Goal: Contribute content: Add original content to the website for others to see

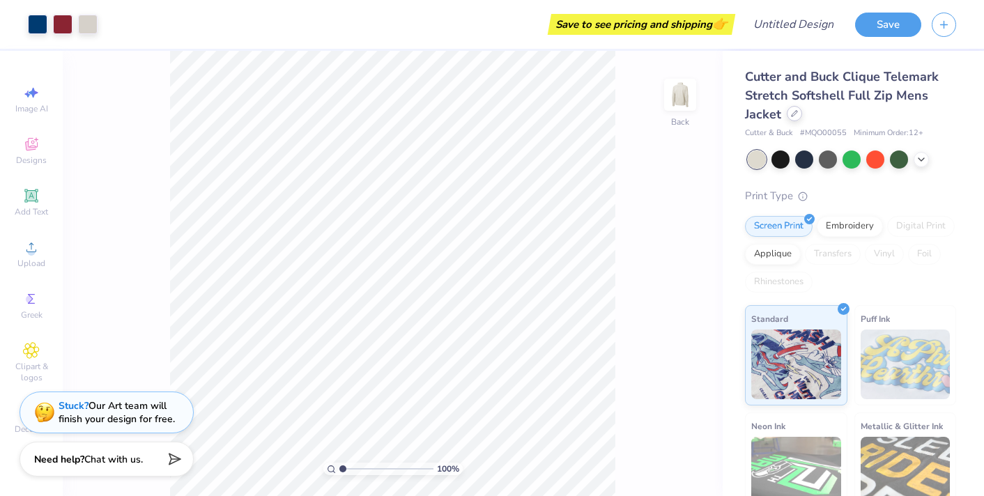
click at [796, 114] on icon at bounding box center [794, 113] width 7 height 7
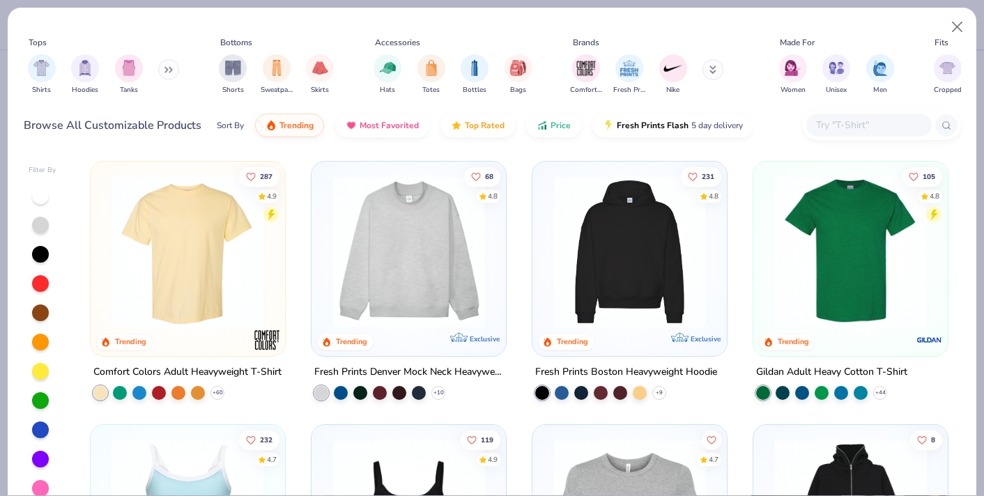
click at [190, 256] on img at bounding box center [188, 252] width 167 height 153
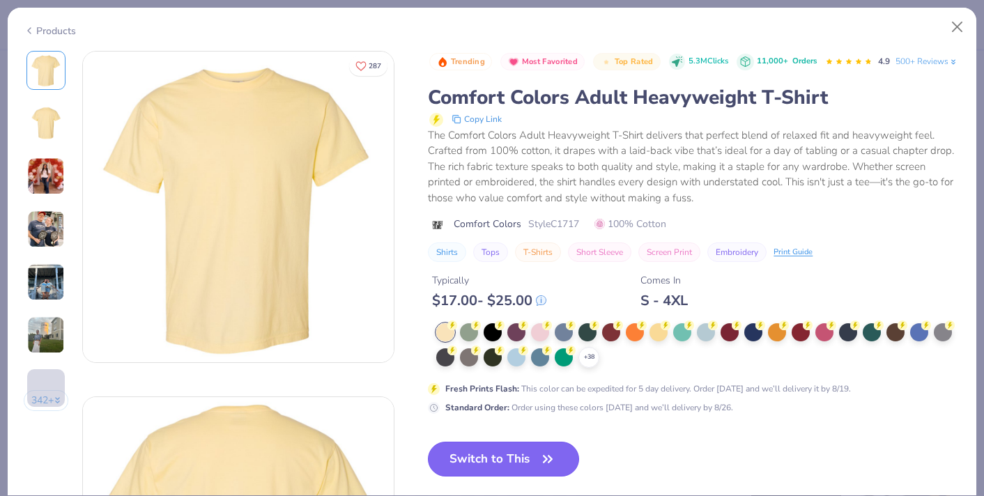
click at [483, 476] on button "Switch to This" at bounding box center [503, 459] width 151 height 35
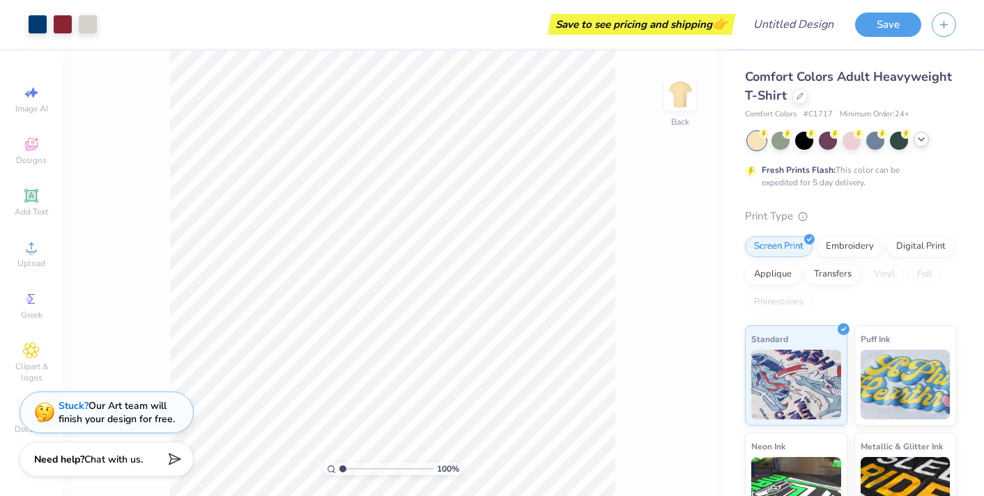
click at [920, 141] on icon at bounding box center [921, 139] width 11 height 11
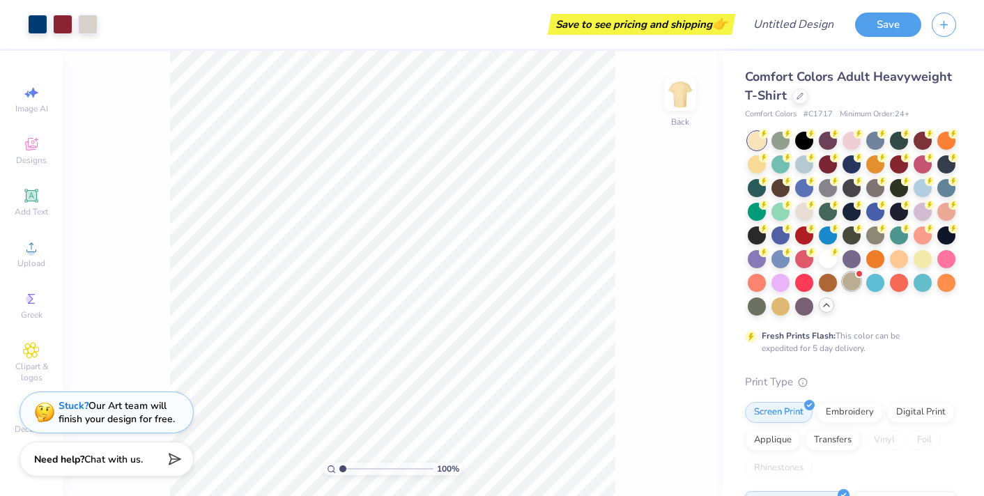
click at [855, 286] on div at bounding box center [851, 281] width 18 height 18
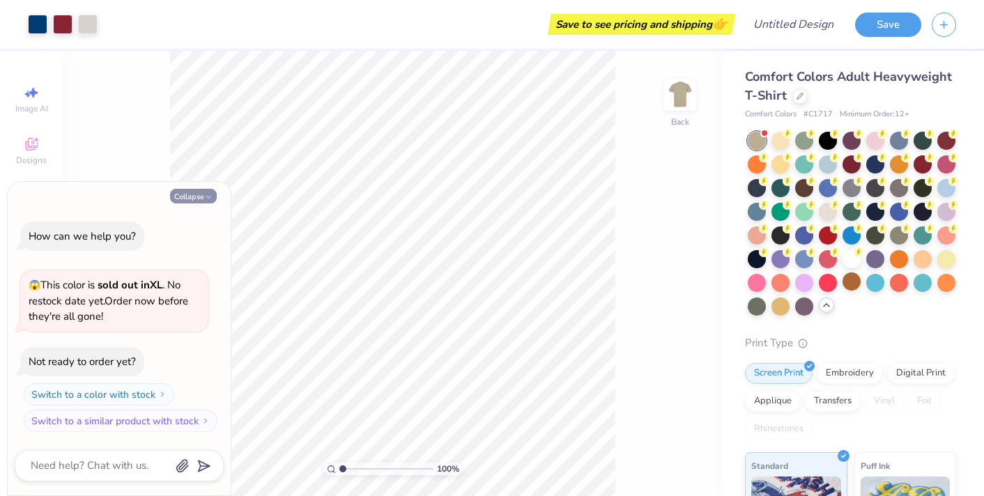
click at [196, 196] on button "Collapse" at bounding box center [193, 196] width 47 height 15
type textarea "x"
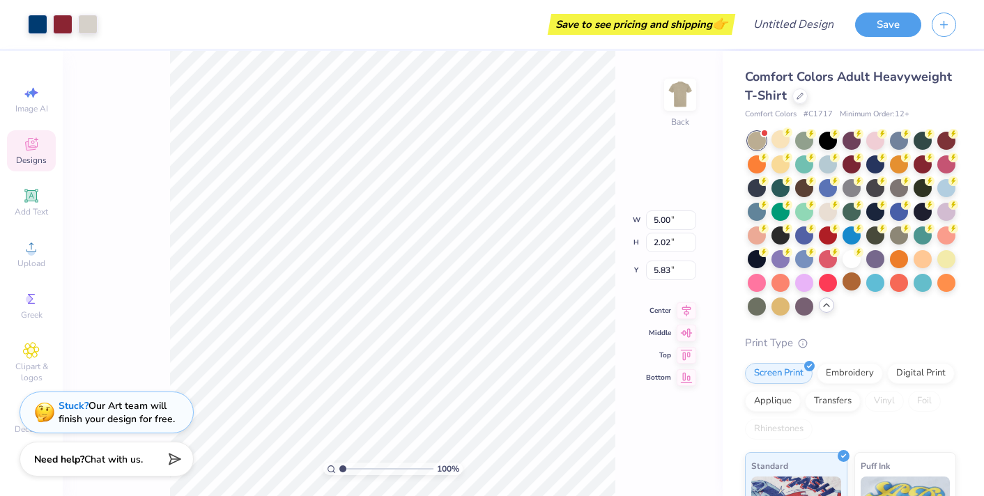
click at [772, 146] on div at bounding box center [780, 139] width 18 height 18
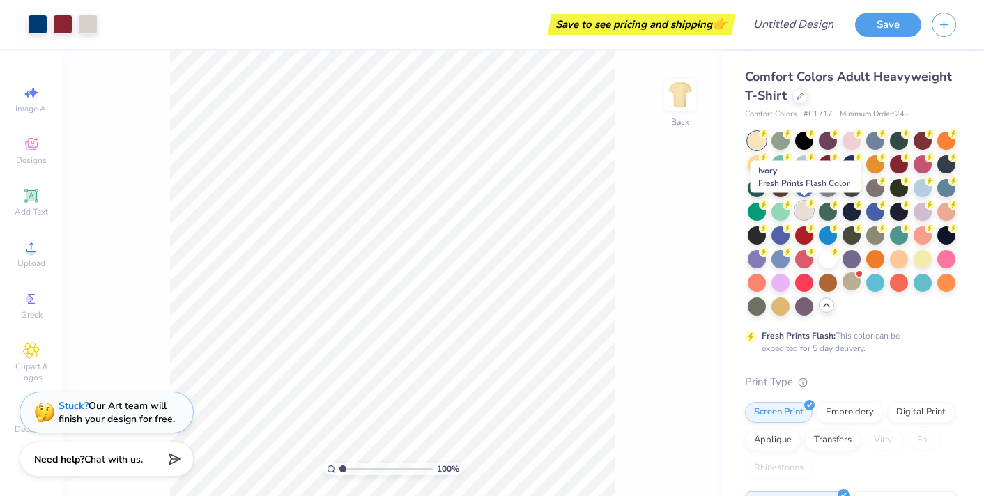
click at [804, 210] on div at bounding box center [804, 210] width 18 height 18
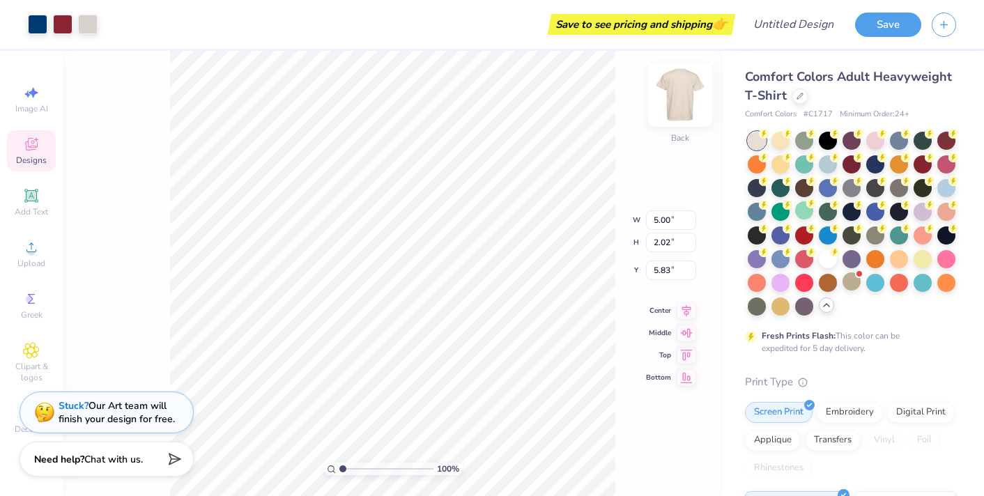
click at [686, 83] on img at bounding box center [680, 95] width 56 height 56
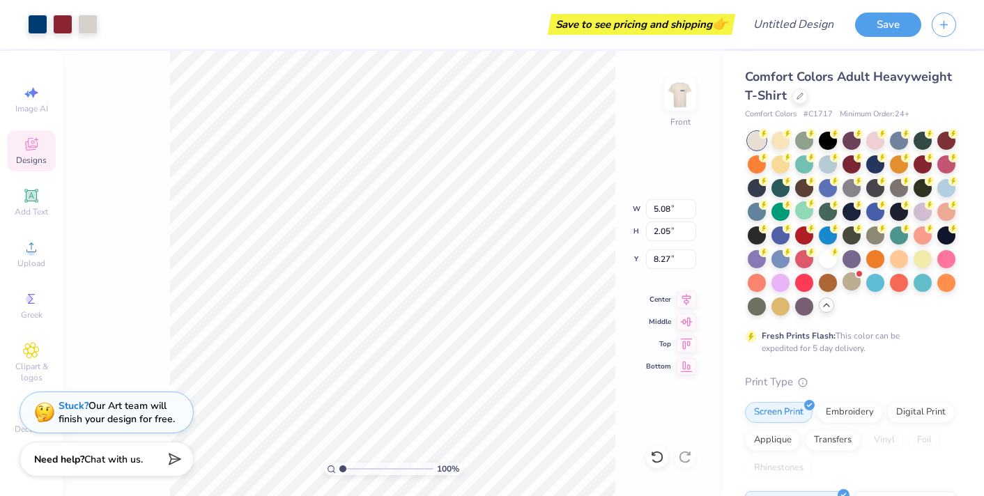
type input "11.96"
type input "4.83"
type input "5.68"
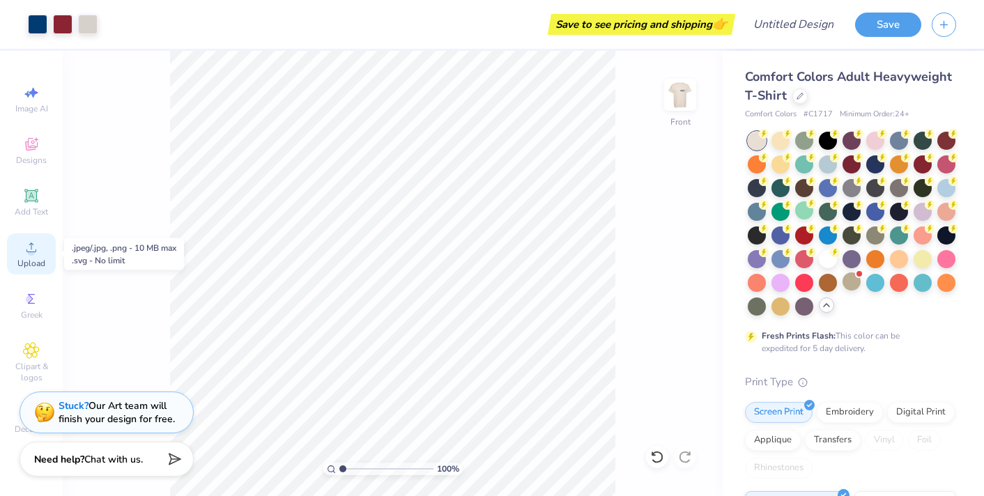
click at [33, 239] on icon at bounding box center [31, 247] width 17 height 17
click at [31, 242] on icon at bounding box center [31, 247] width 17 height 17
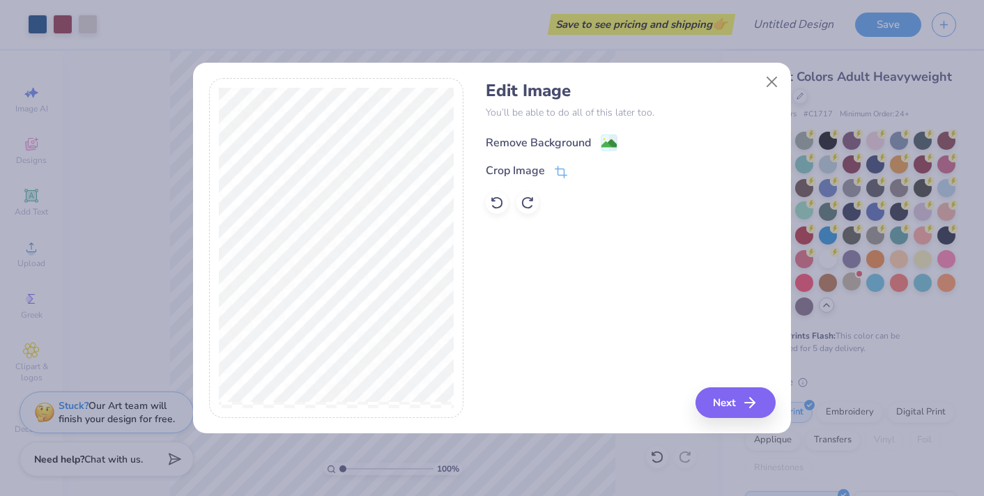
click at [519, 144] on div "Remove Background" at bounding box center [538, 142] width 105 height 17
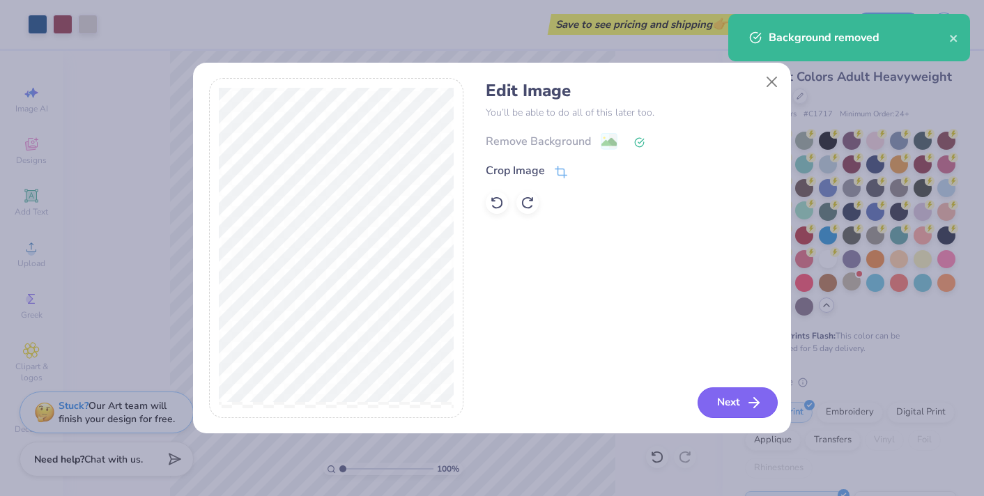
click at [741, 396] on button "Next" at bounding box center [737, 402] width 80 height 31
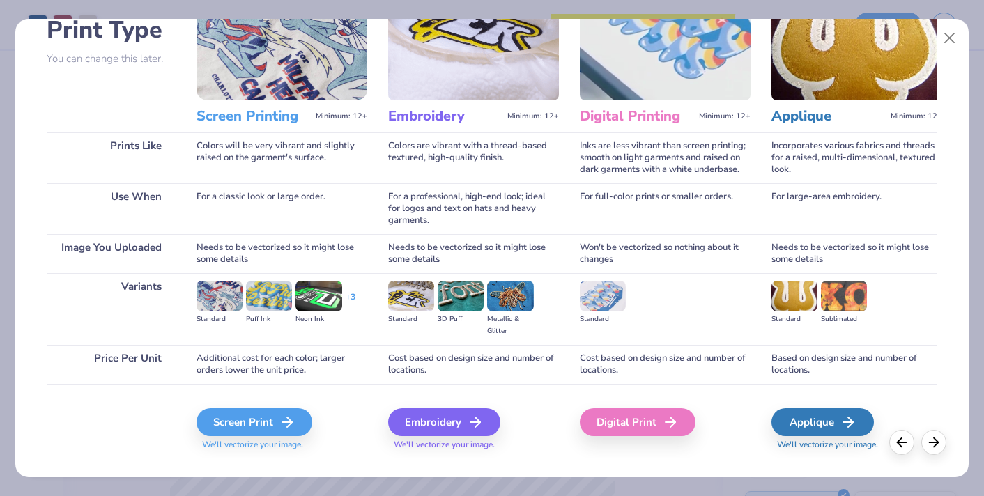
scroll to position [108, 0]
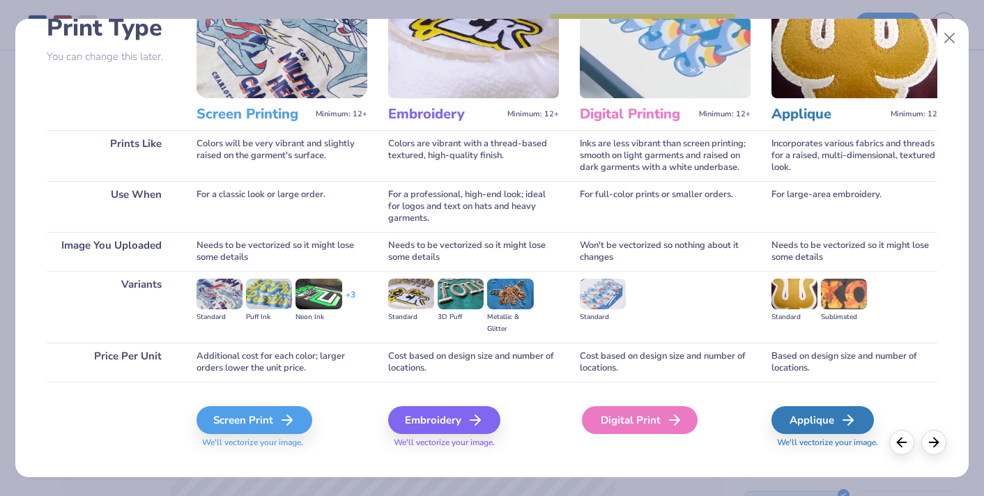
click at [630, 417] on div "Digital Print" at bounding box center [640, 420] width 116 height 28
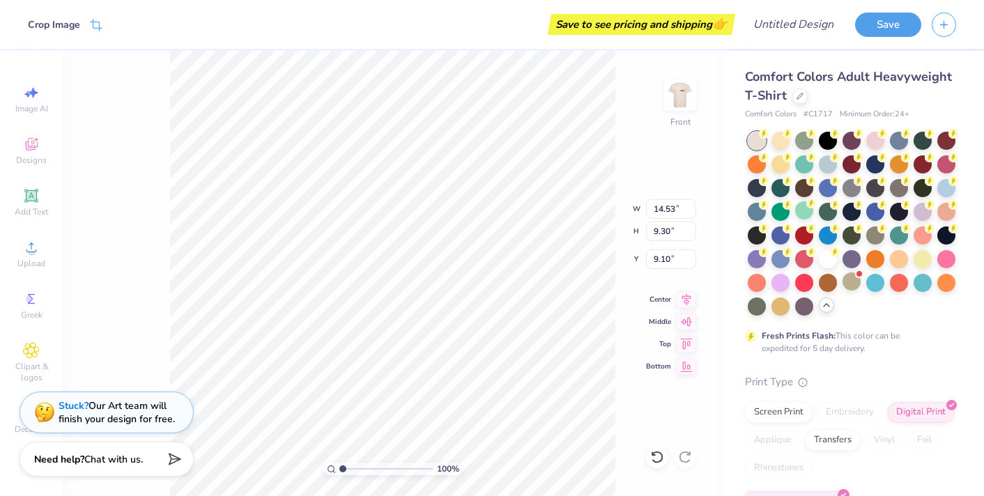
type input "8.93"
type input "5.72"
type input "10.89"
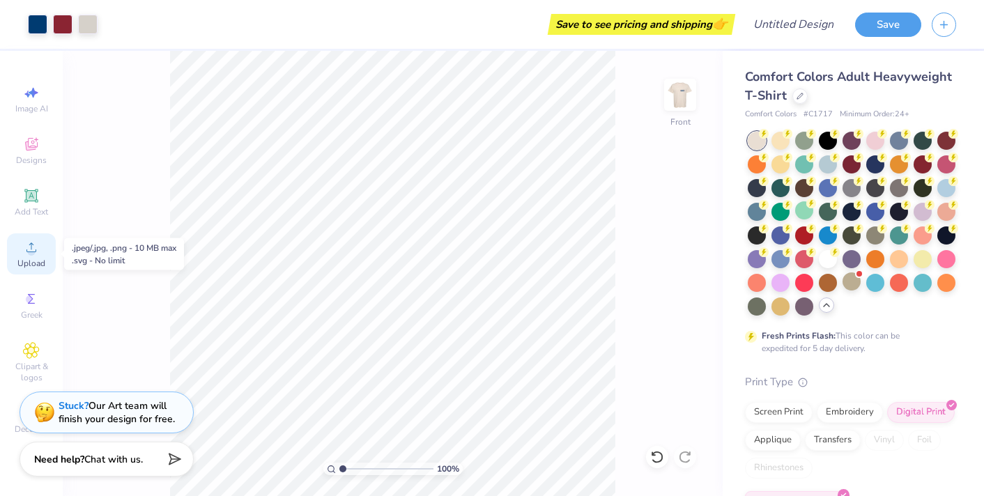
click at [34, 247] on icon at bounding box center [31, 247] width 17 height 17
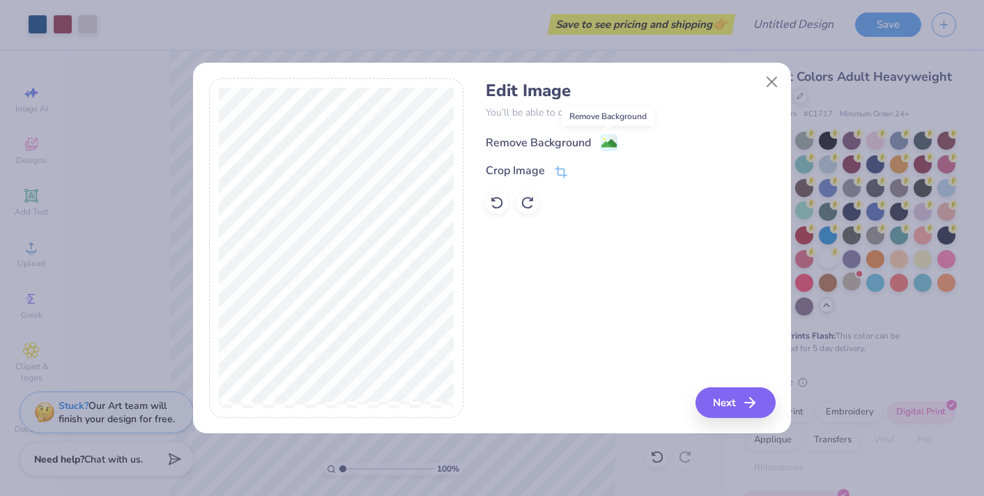
click at [607, 141] on image at bounding box center [608, 143] width 15 height 15
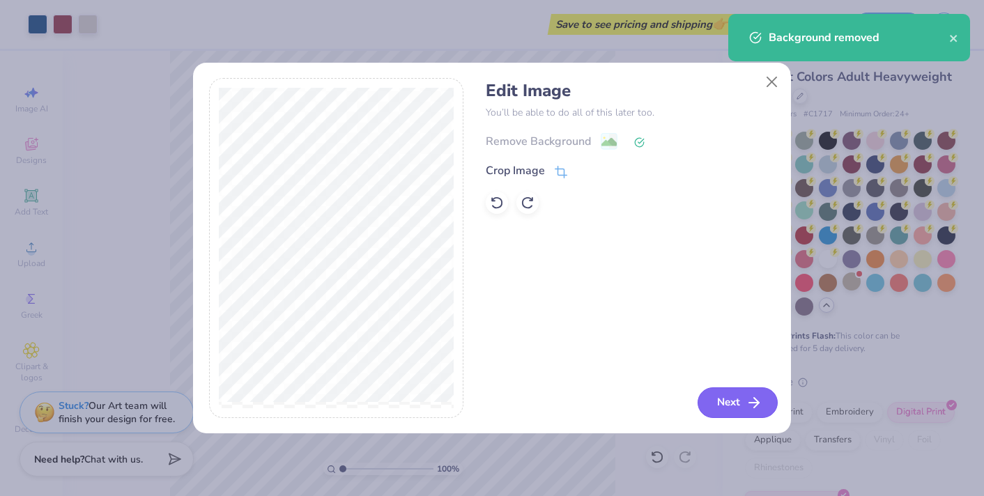
click at [739, 401] on button "Next" at bounding box center [737, 402] width 80 height 31
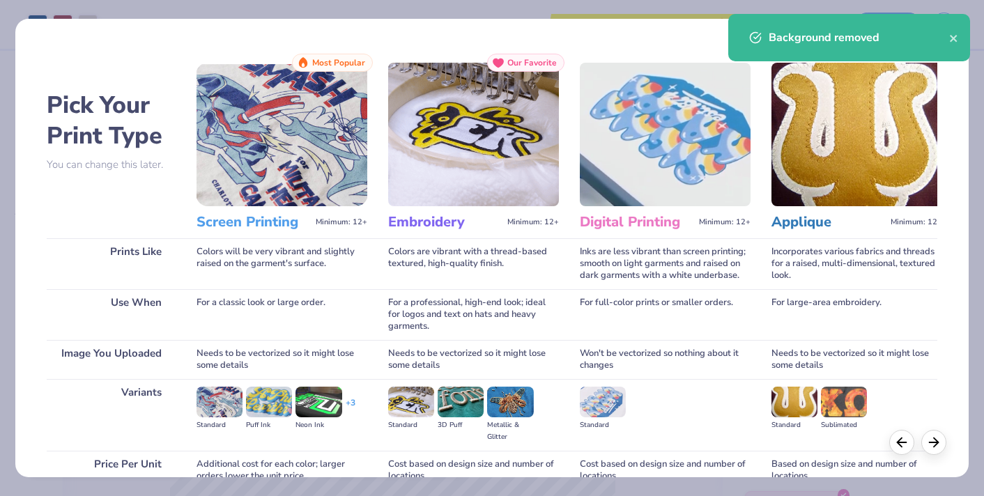
click at [312, 159] on img at bounding box center [281, 135] width 171 height 144
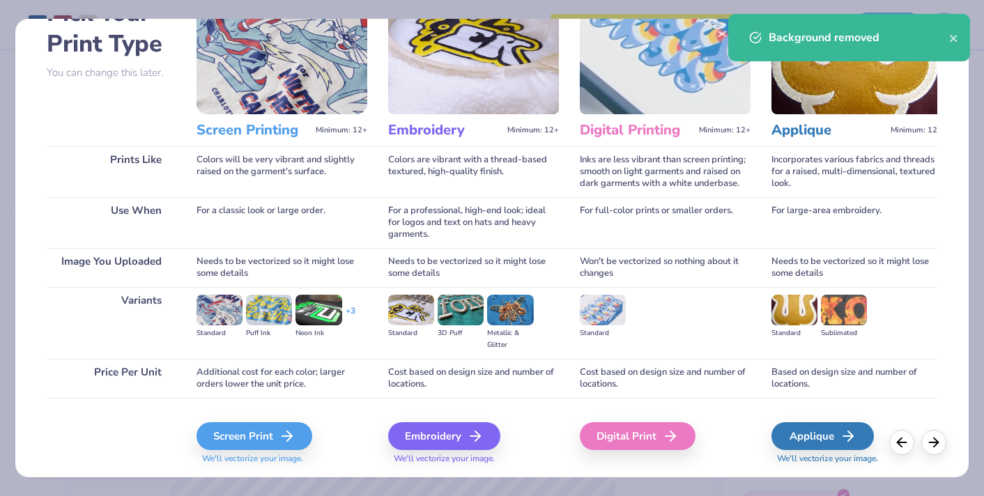
scroll to position [129, 0]
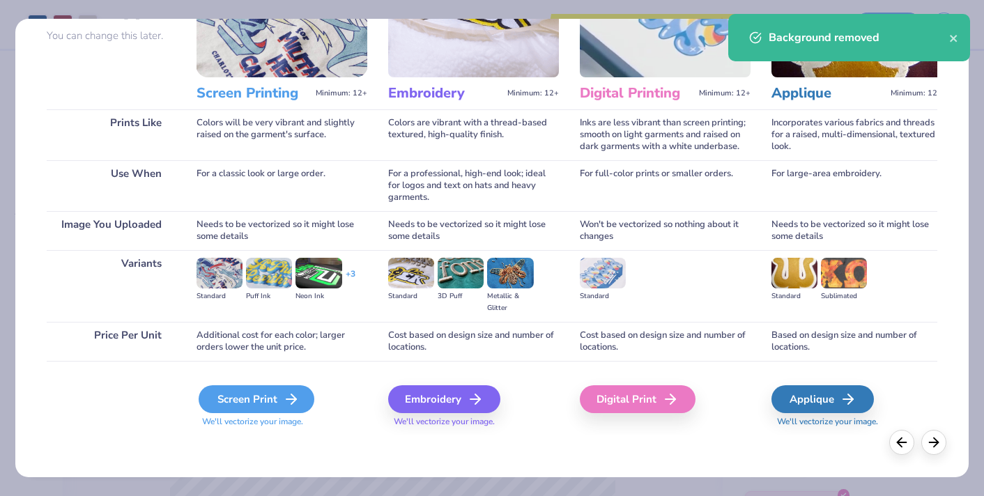
click at [255, 407] on div "Screen Print" at bounding box center [257, 399] width 116 height 28
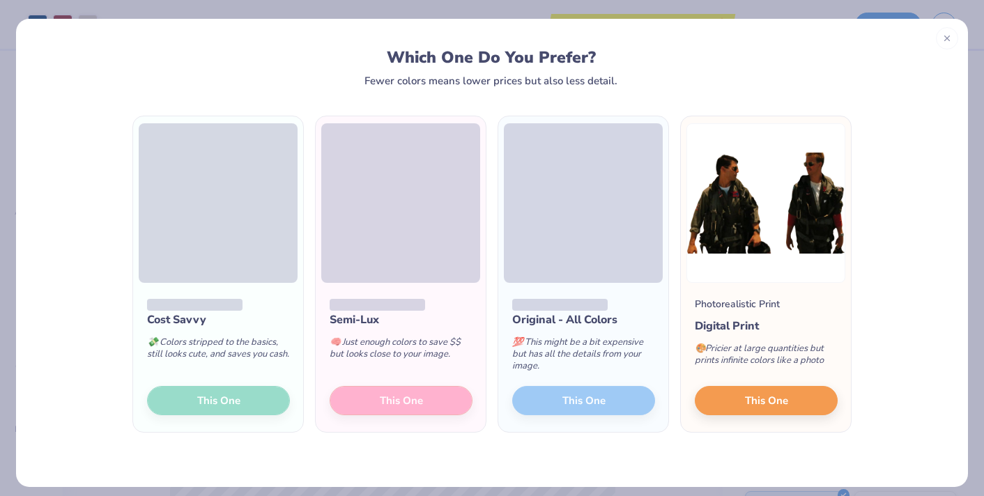
scroll to position [10, 0]
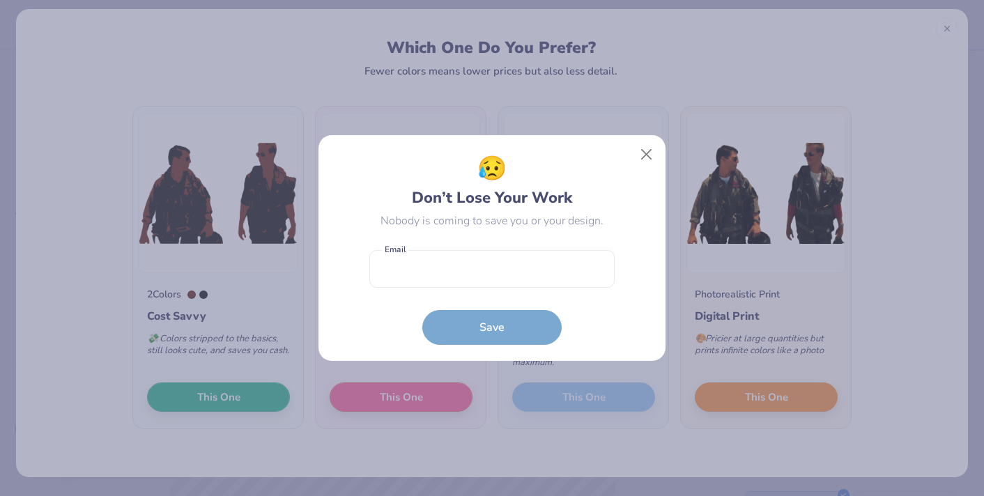
click at [558, 400] on div "😥 Don’t Lose Your Work Nobody is coming to save you or your design. Email is a …" at bounding box center [492, 248] width 984 height 496
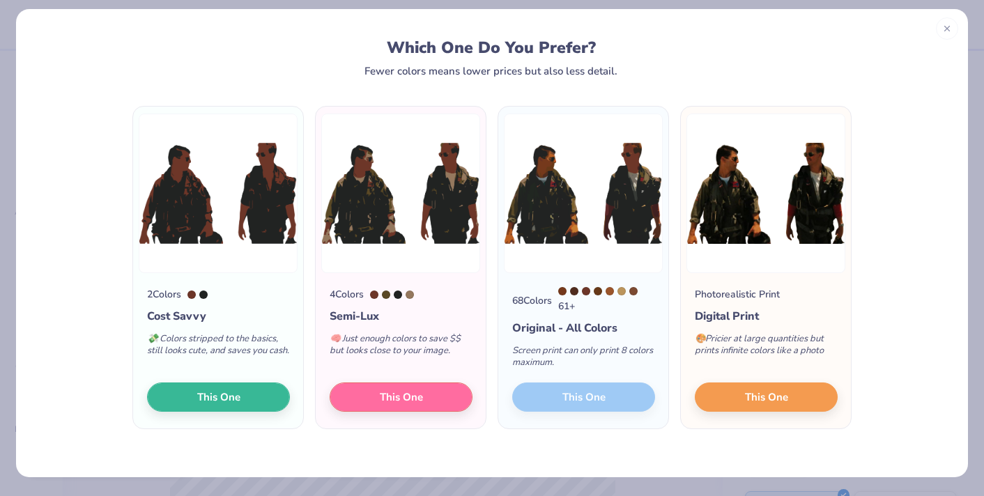
click at [578, 400] on div "68 Colors 61 + Original - All Colors Screen print can only print 8 colors maxim…" at bounding box center [583, 350] width 170 height 155
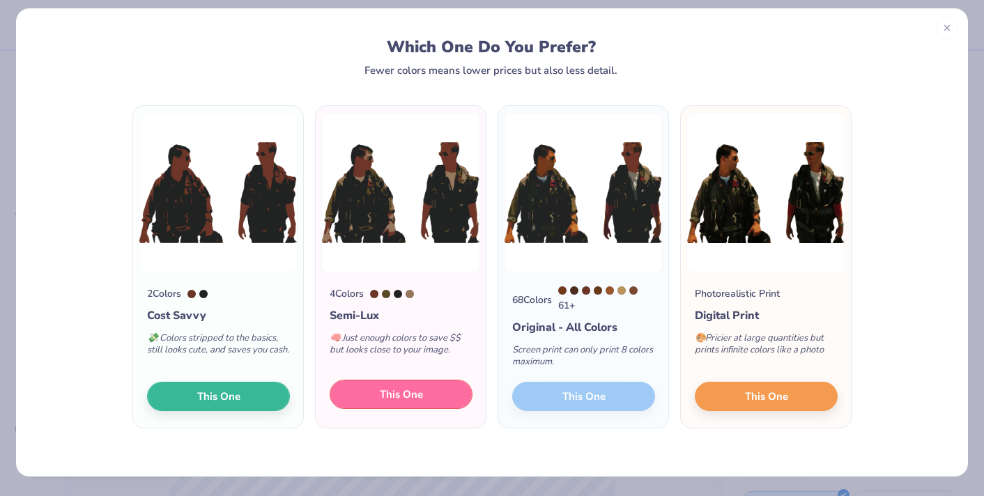
click at [445, 397] on button "This One" at bounding box center [401, 394] width 143 height 29
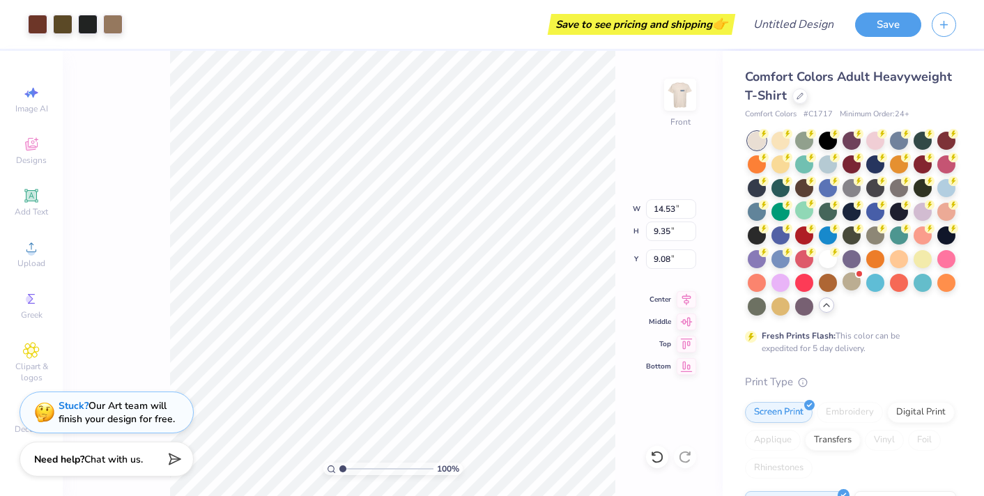
type input "10.30"
type input "6.62"
type input "10.44"
type input "6.70"
type input "10.73"
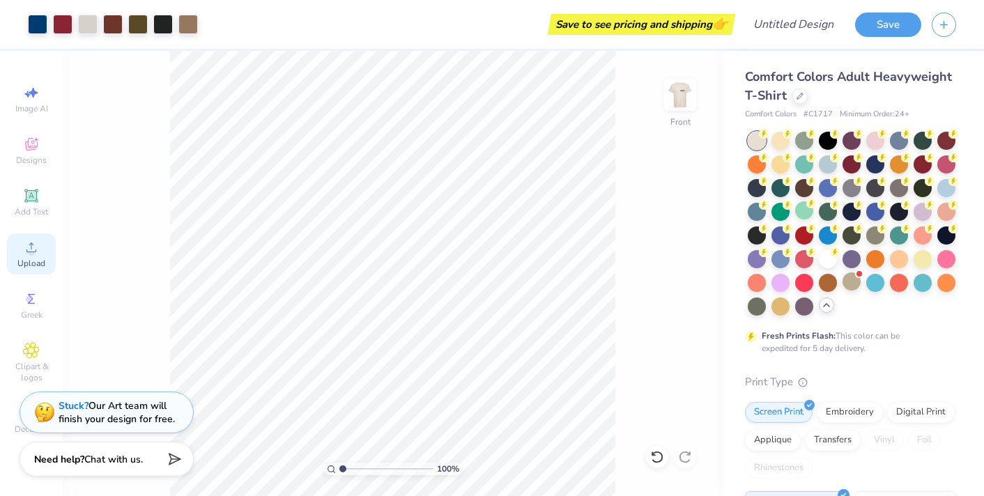
click at [27, 268] on span "Upload" at bounding box center [31, 263] width 28 height 11
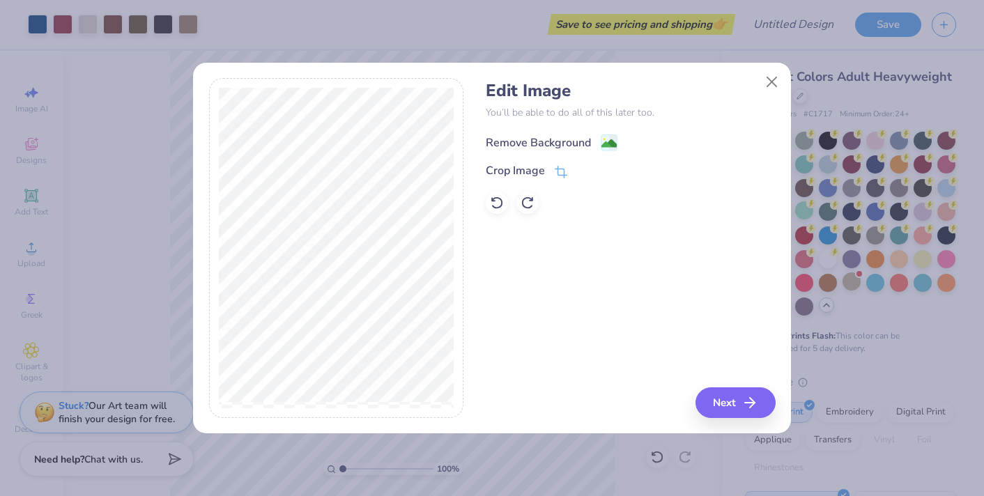
click at [586, 142] on div "Remove Background" at bounding box center [538, 142] width 105 height 17
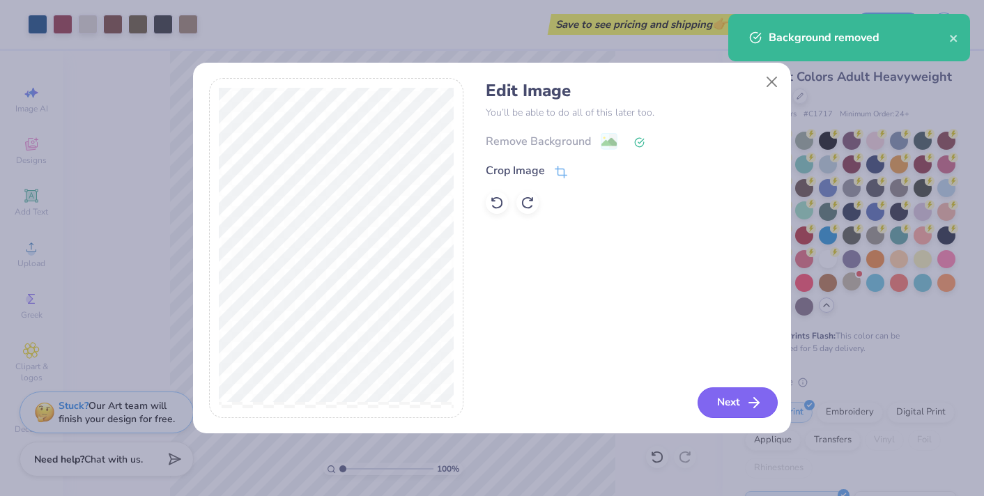
click at [724, 394] on button "Next" at bounding box center [737, 402] width 80 height 31
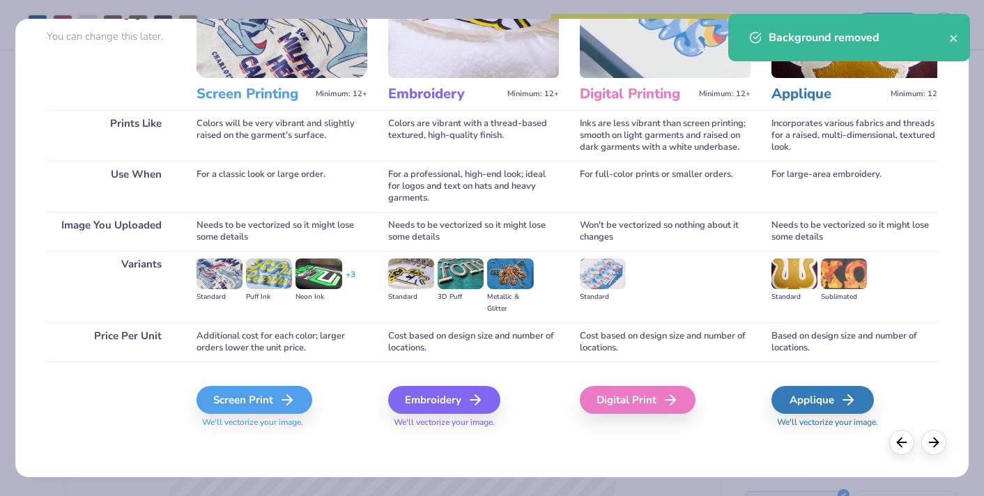
scroll to position [129, 0]
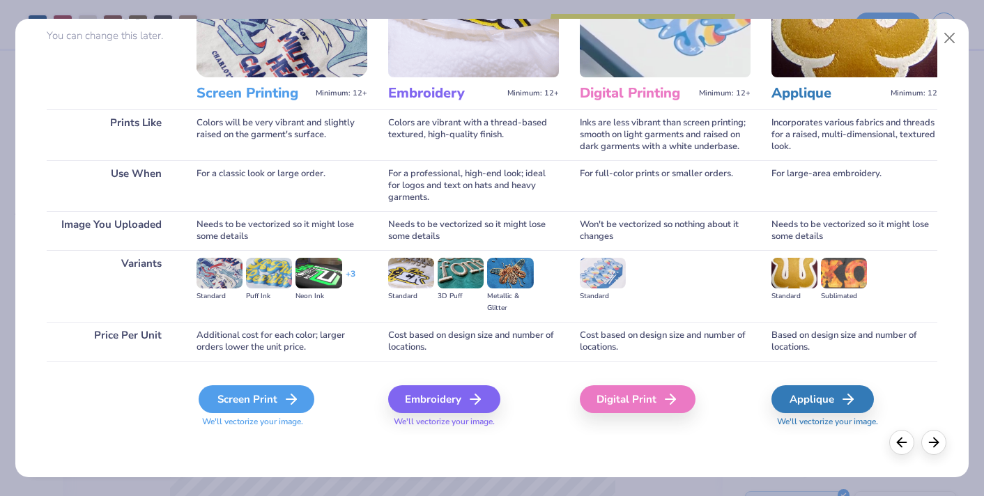
click at [264, 401] on div "Screen Print" at bounding box center [257, 399] width 116 height 28
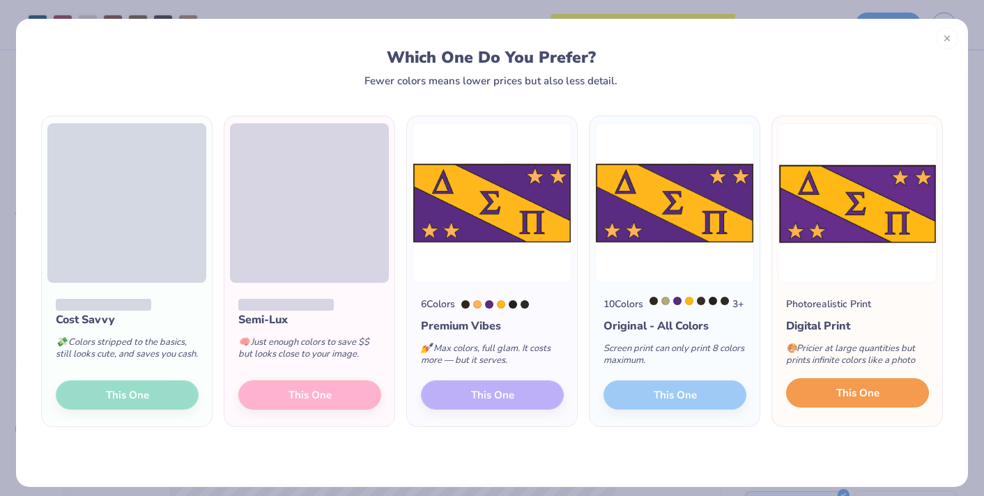
click at [895, 404] on button "This One" at bounding box center [857, 392] width 143 height 29
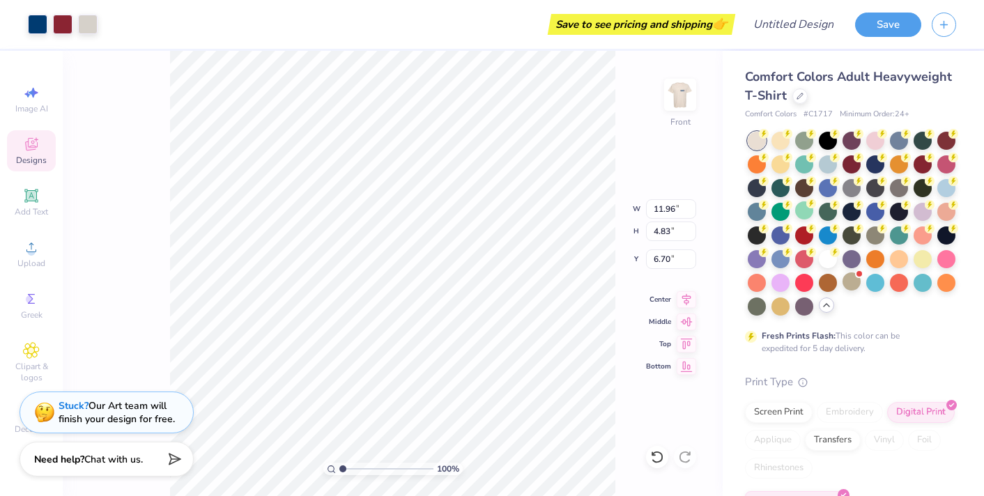
type input "14.53"
type input "7.36"
type input "14.74"
